Goal: Check status: Check status

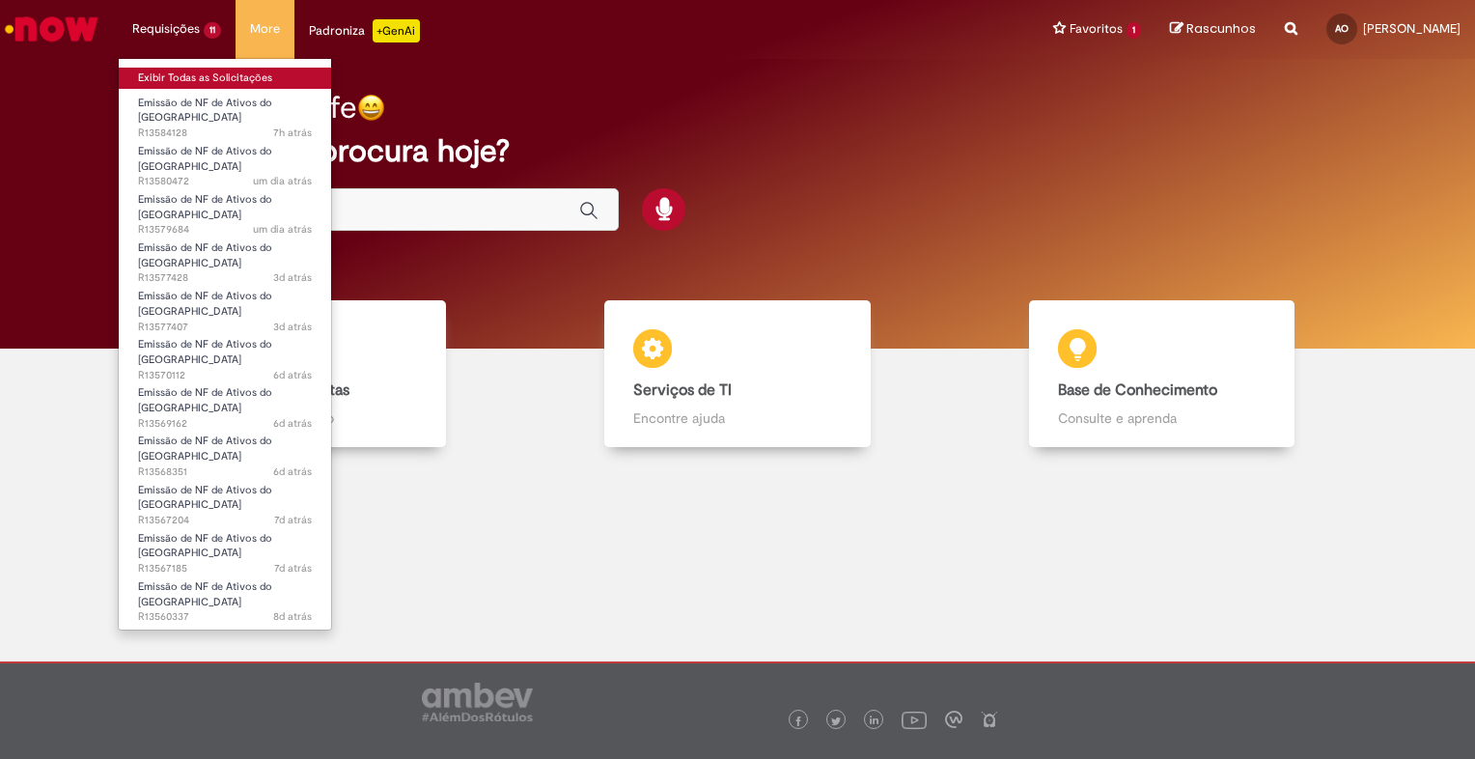
click at [210, 77] on link "Exibir Todas as Solicitações" at bounding box center [225, 78] width 212 height 21
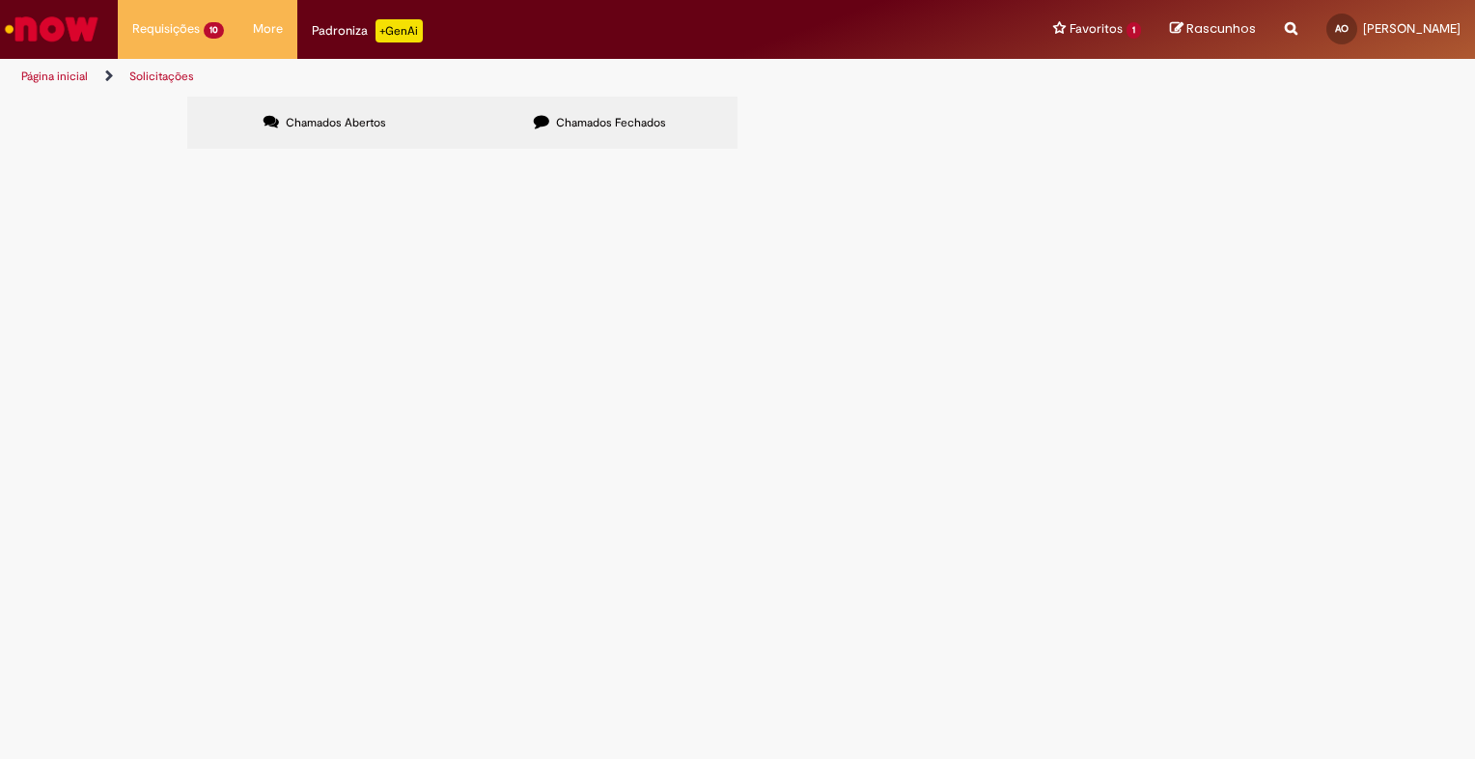
click at [0, 0] on span "R13577428" at bounding box center [0, 0] width 0 height 0
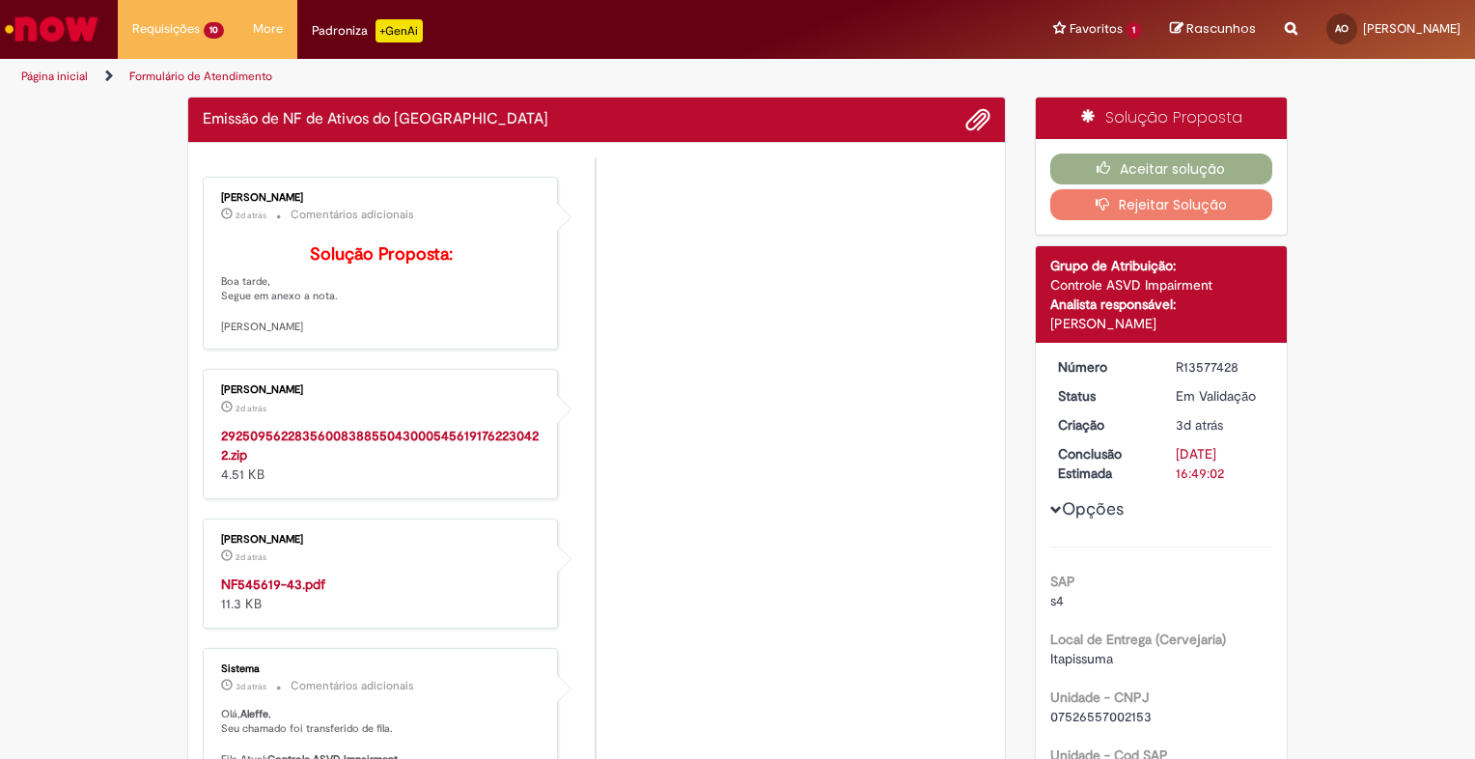
click at [744, 388] on ul "[PERSON_NAME] 2d atrás 2 [PERSON_NAME] atrás Comentários adicionais Solução Pro…" at bounding box center [596, 644] width 787 height 974
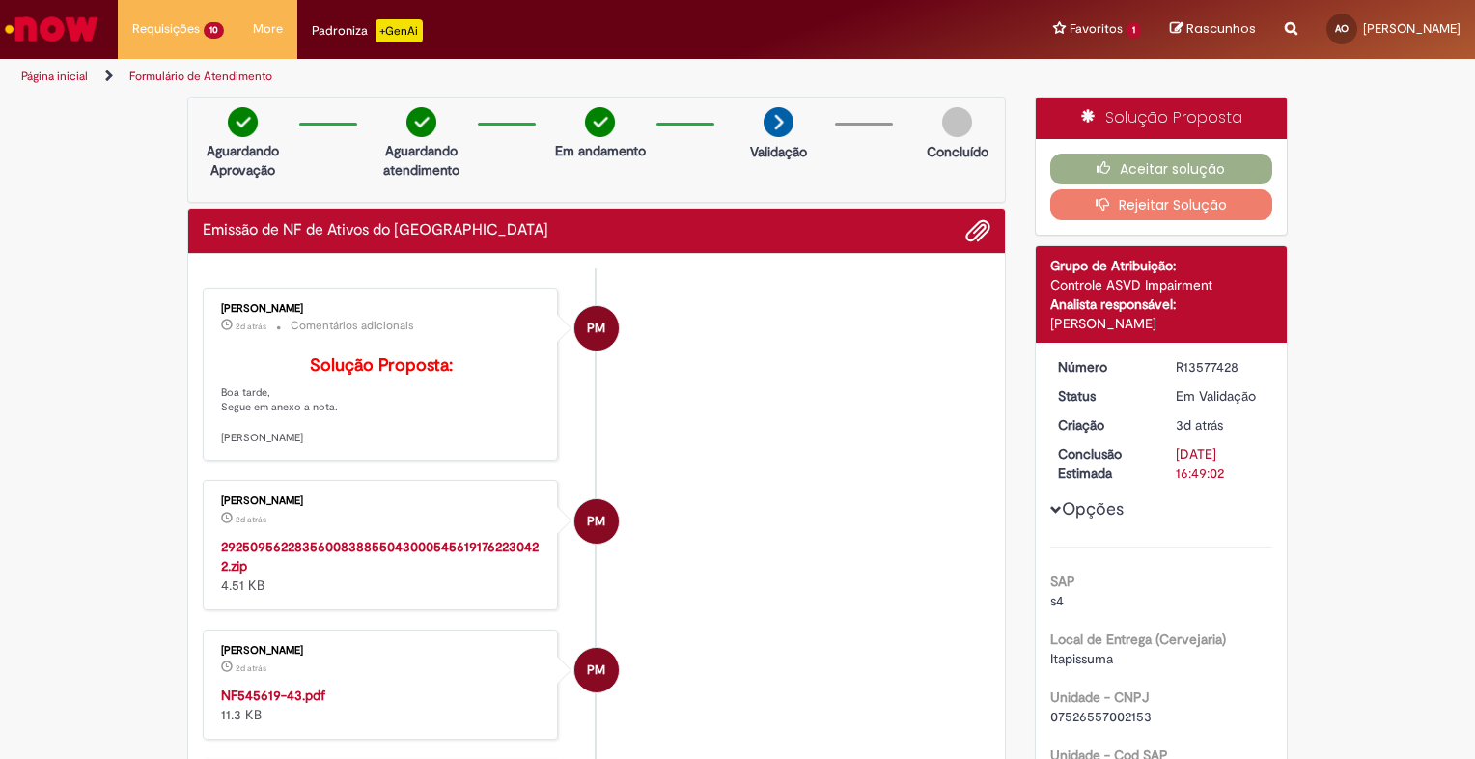
scroll to position [483, 0]
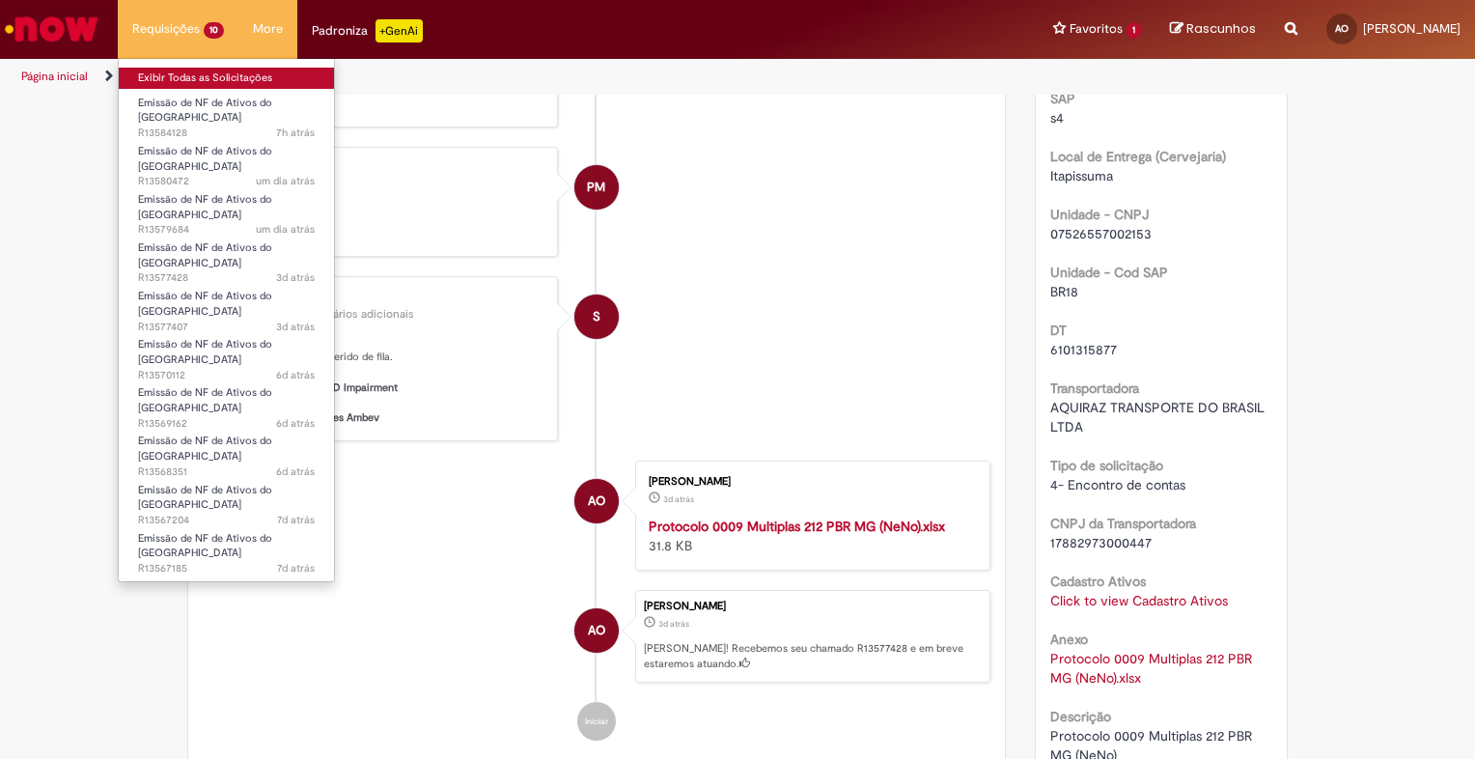
click at [189, 82] on link "Exibir Todas as Solicitações" at bounding box center [226, 78] width 215 height 21
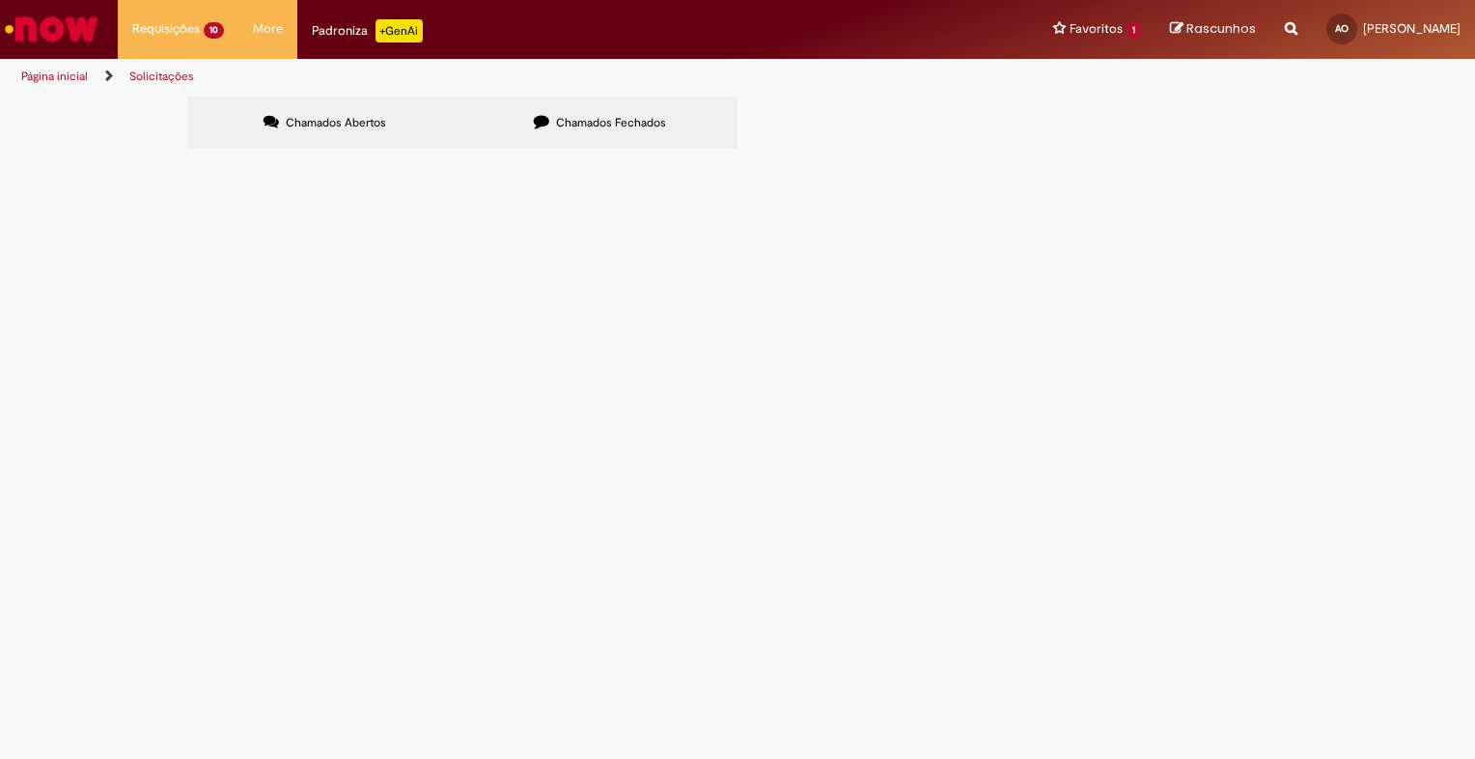
click at [0, 0] on span "R13577407" at bounding box center [0, 0] width 0 height 0
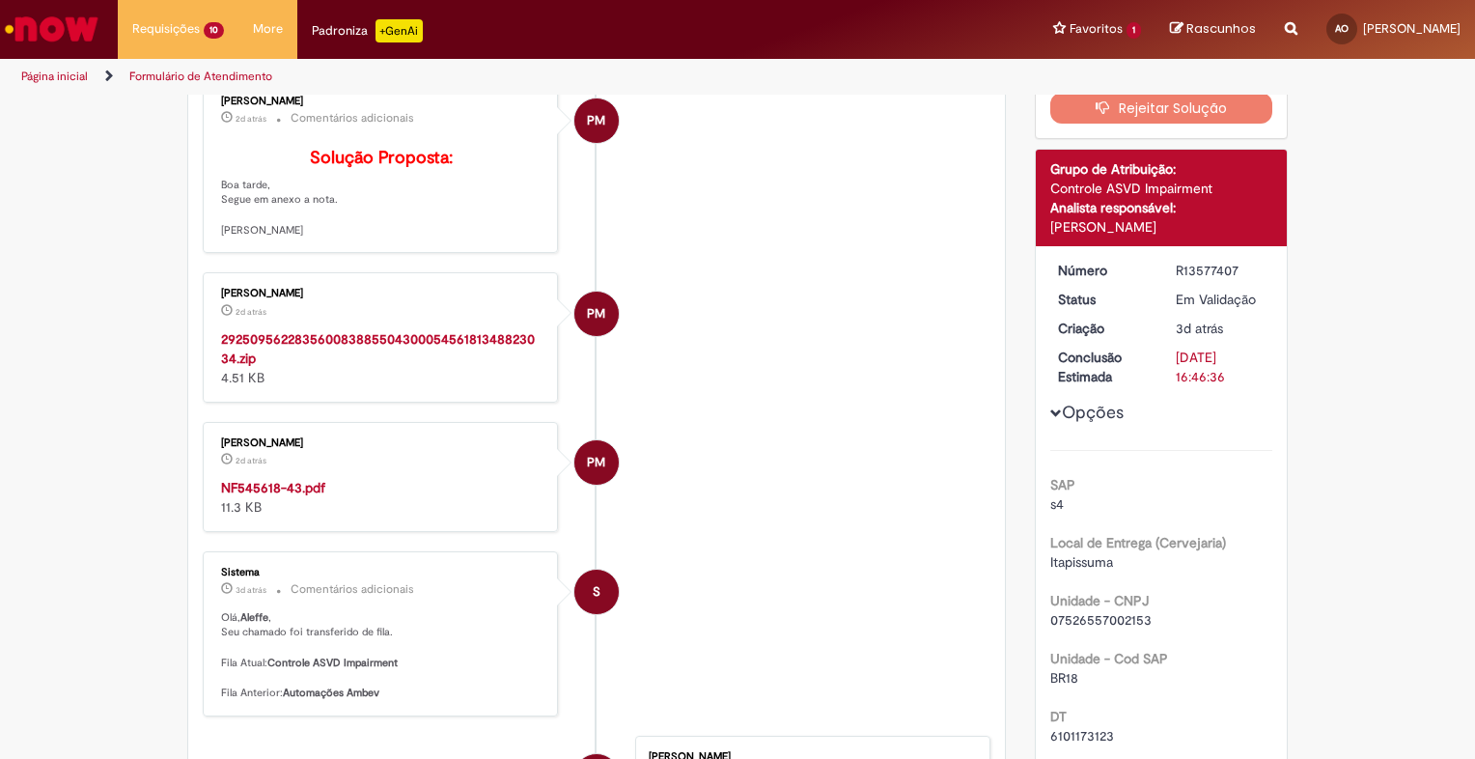
scroll to position [207, 0]
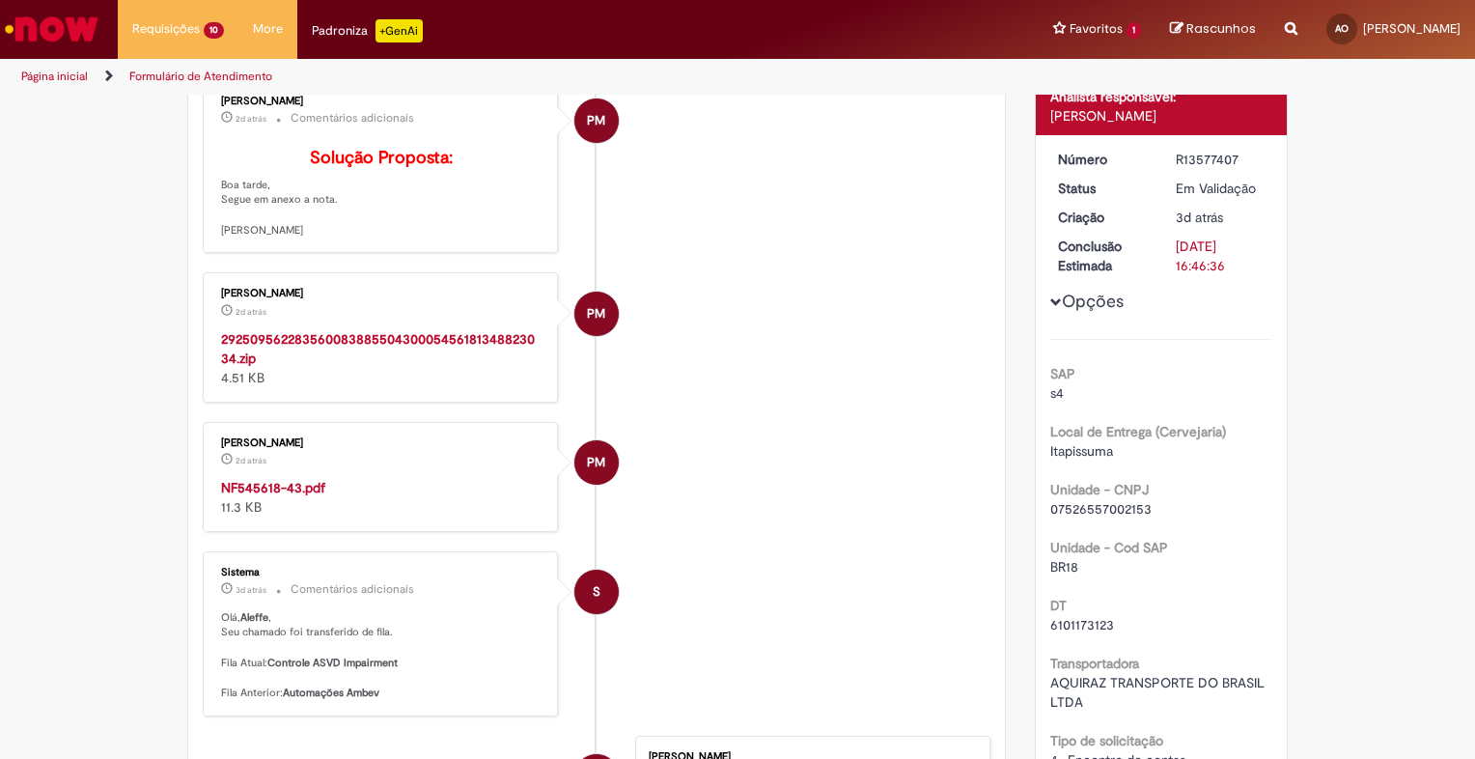
click at [822, 309] on li "PM [PERSON_NAME] 2d atrás 2 [PERSON_NAME] atrás 2925095622835600838855043000545…" at bounding box center [596, 336] width 787 height 129
click at [803, 352] on li "PM [PERSON_NAME] 2d atrás 2 [PERSON_NAME] atrás 2925095622835600838855043000545…" at bounding box center [596, 336] width 787 height 129
click at [687, 307] on li "PM [PERSON_NAME] 2d atrás 2 [PERSON_NAME] atrás 2925095622835600838855043000545…" at bounding box center [596, 336] width 787 height 129
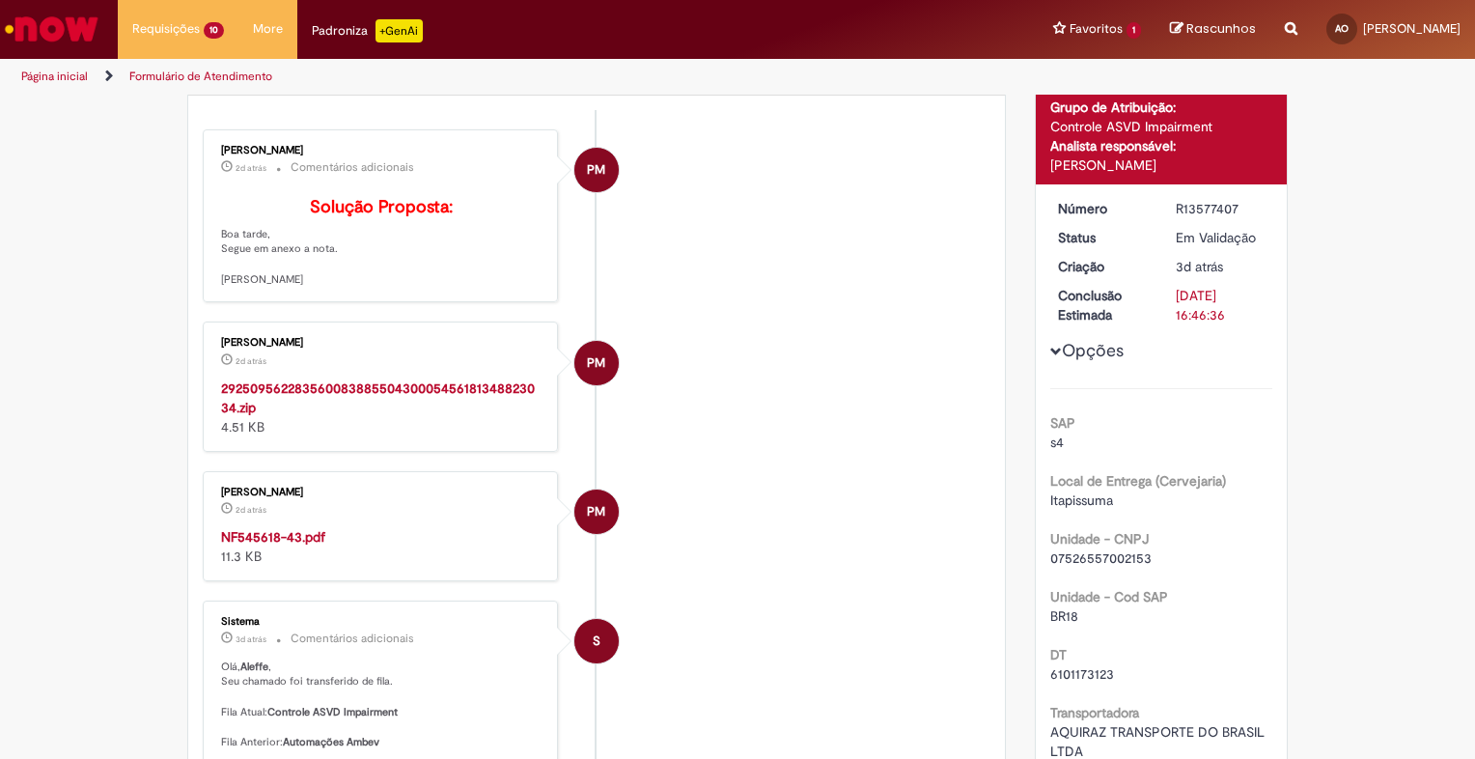
scroll to position [0, 0]
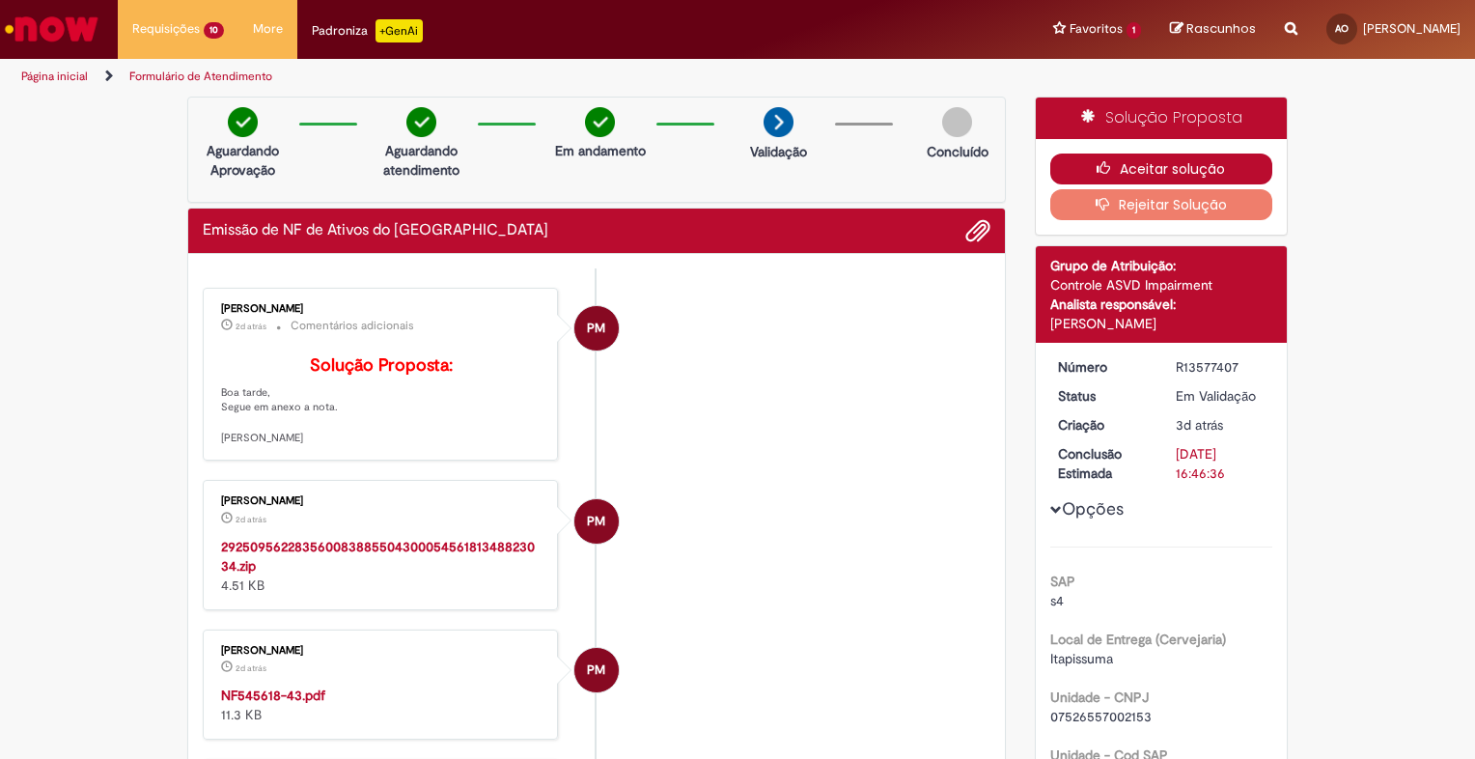
click at [1150, 163] on button "Aceitar solução" at bounding box center [1161, 168] width 223 height 31
